Goal: Transaction & Acquisition: Purchase product/service

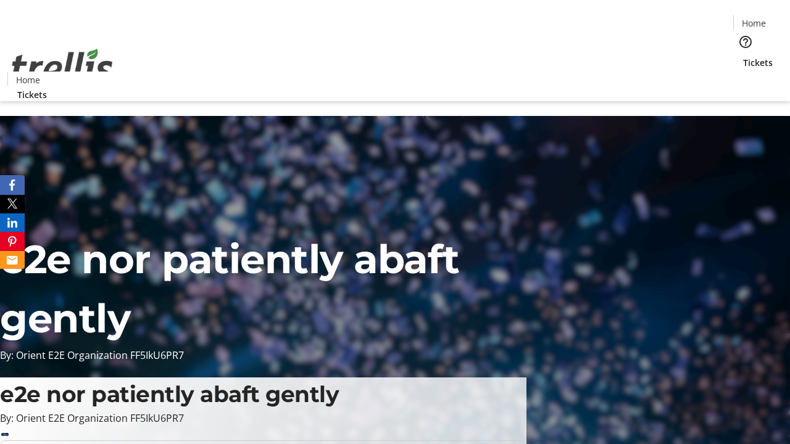
click at [743, 56] on span "Tickets" at bounding box center [758, 62] width 30 height 13
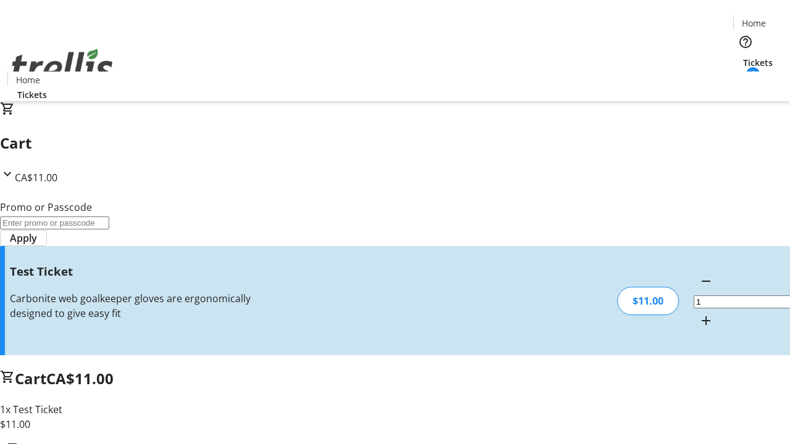
type input "UNLOCK"
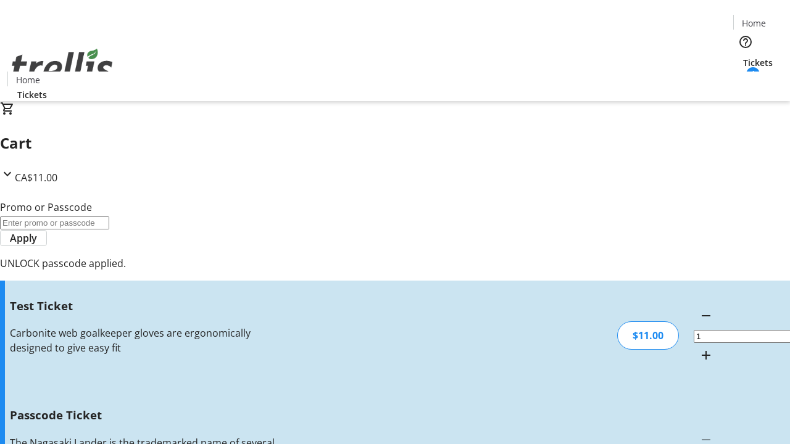
type input "5"
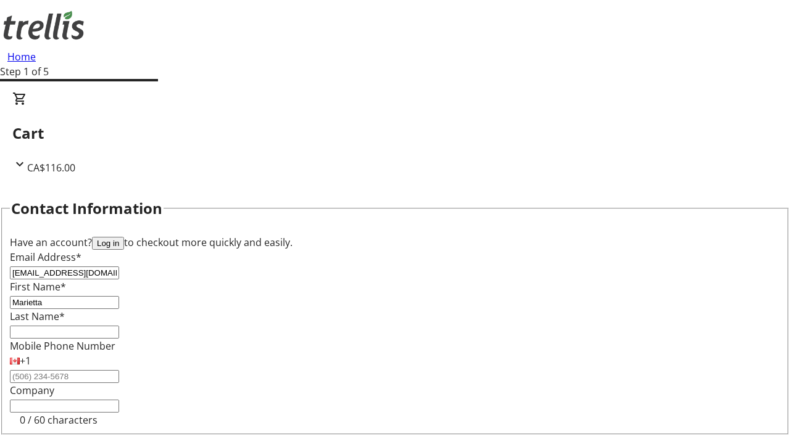
type input "Marietta"
type input "[PERSON_NAME]"
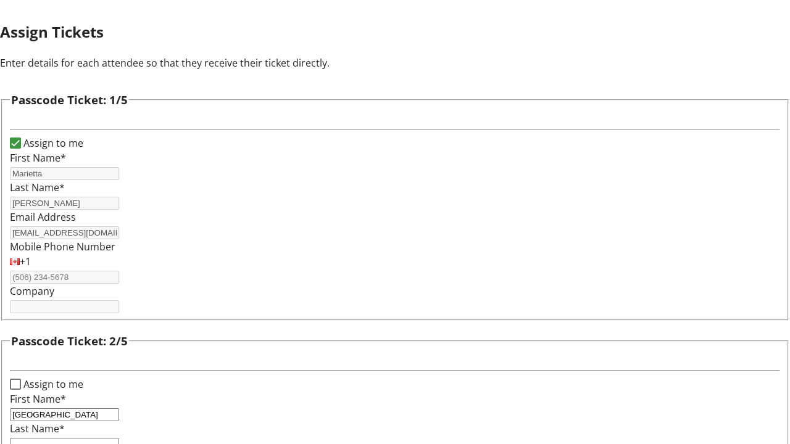
type input "[GEOGRAPHIC_DATA]"
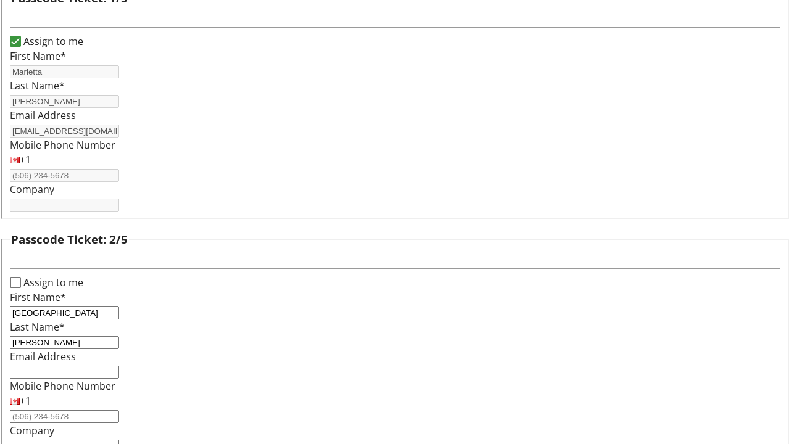
type input "[PERSON_NAME]"
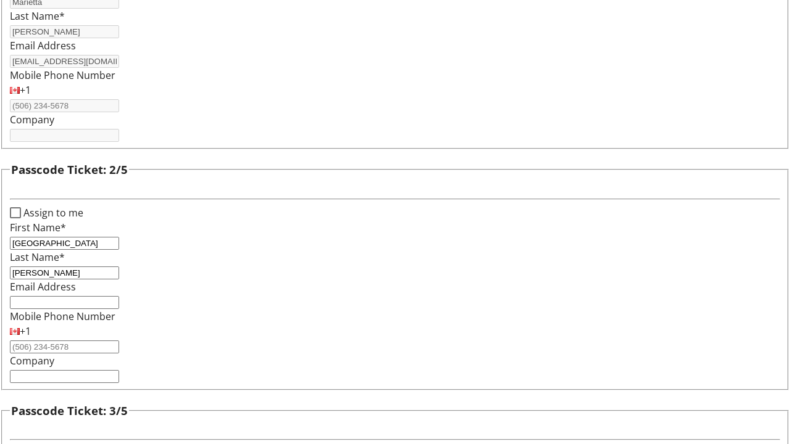
type input "[PERSON_NAME]"
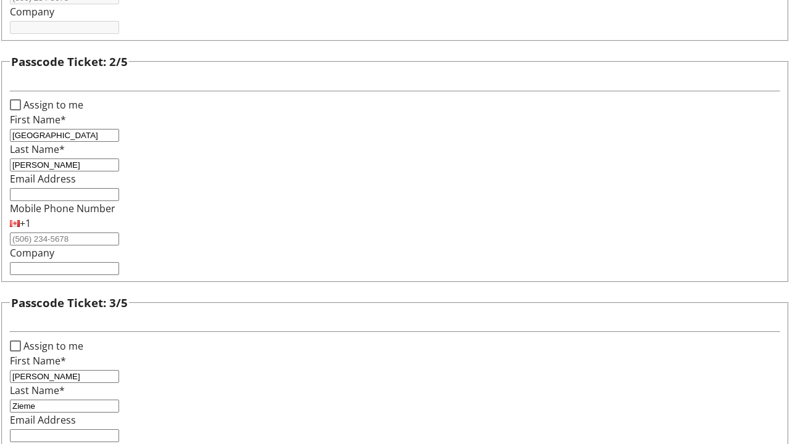
type input "Zieme"
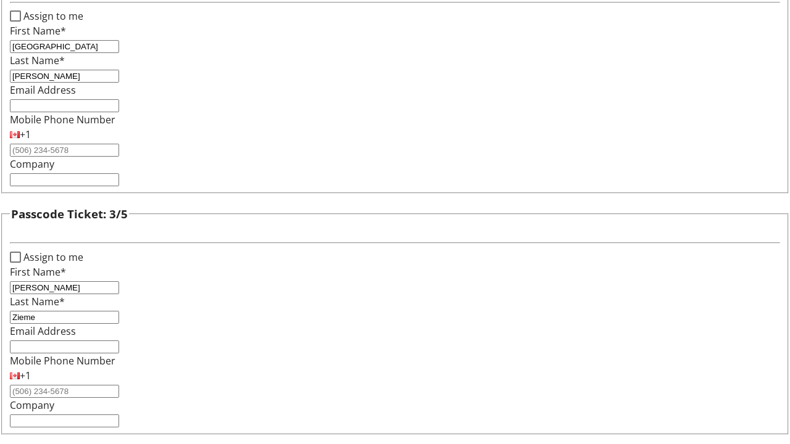
type input "[PERSON_NAME]"
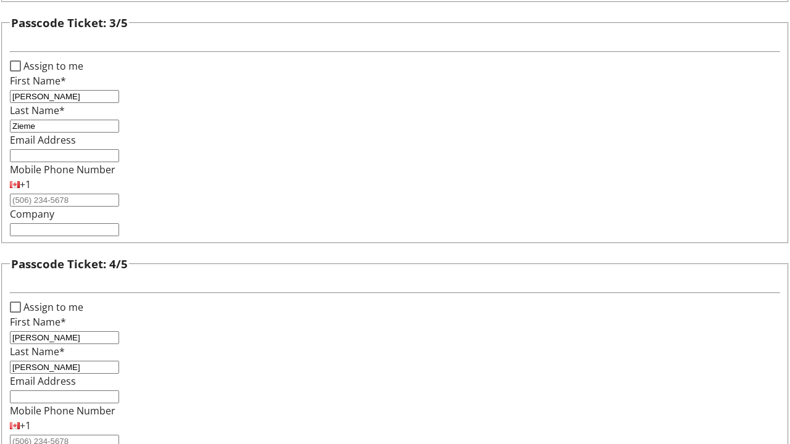
type input "[PERSON_NAME]"
checkbox input "true"
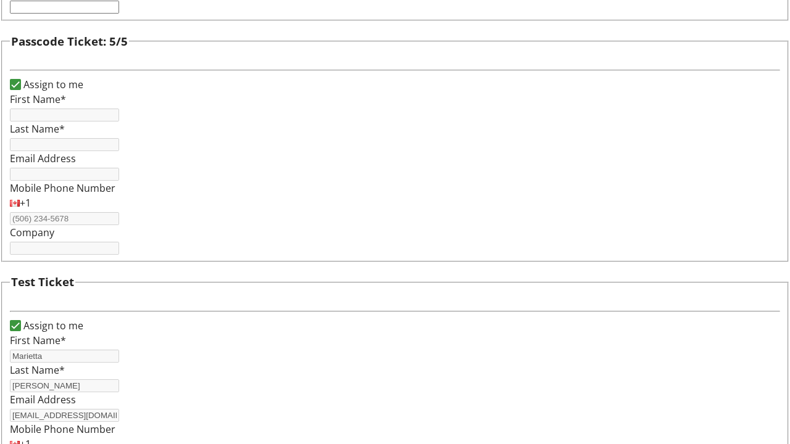
type input "Marietta"
type input "[PERSON_NAME]"
type input "[EMAIL_ADDRESS][DOMAIN_NAME]"
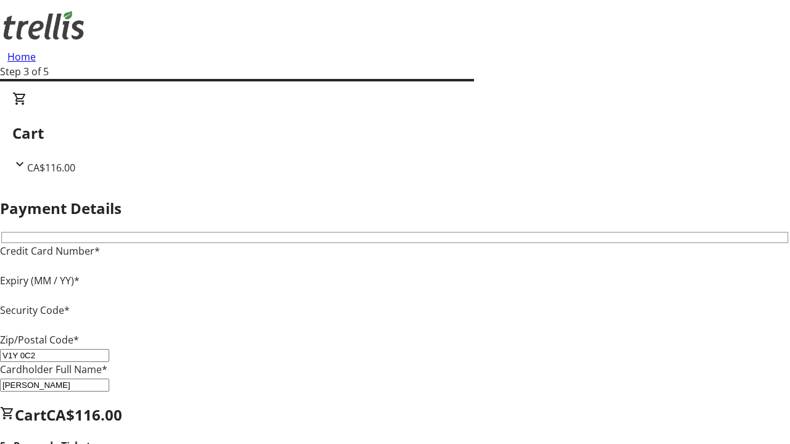
type input "V1Y 0C2"
